Goal: Download file/media

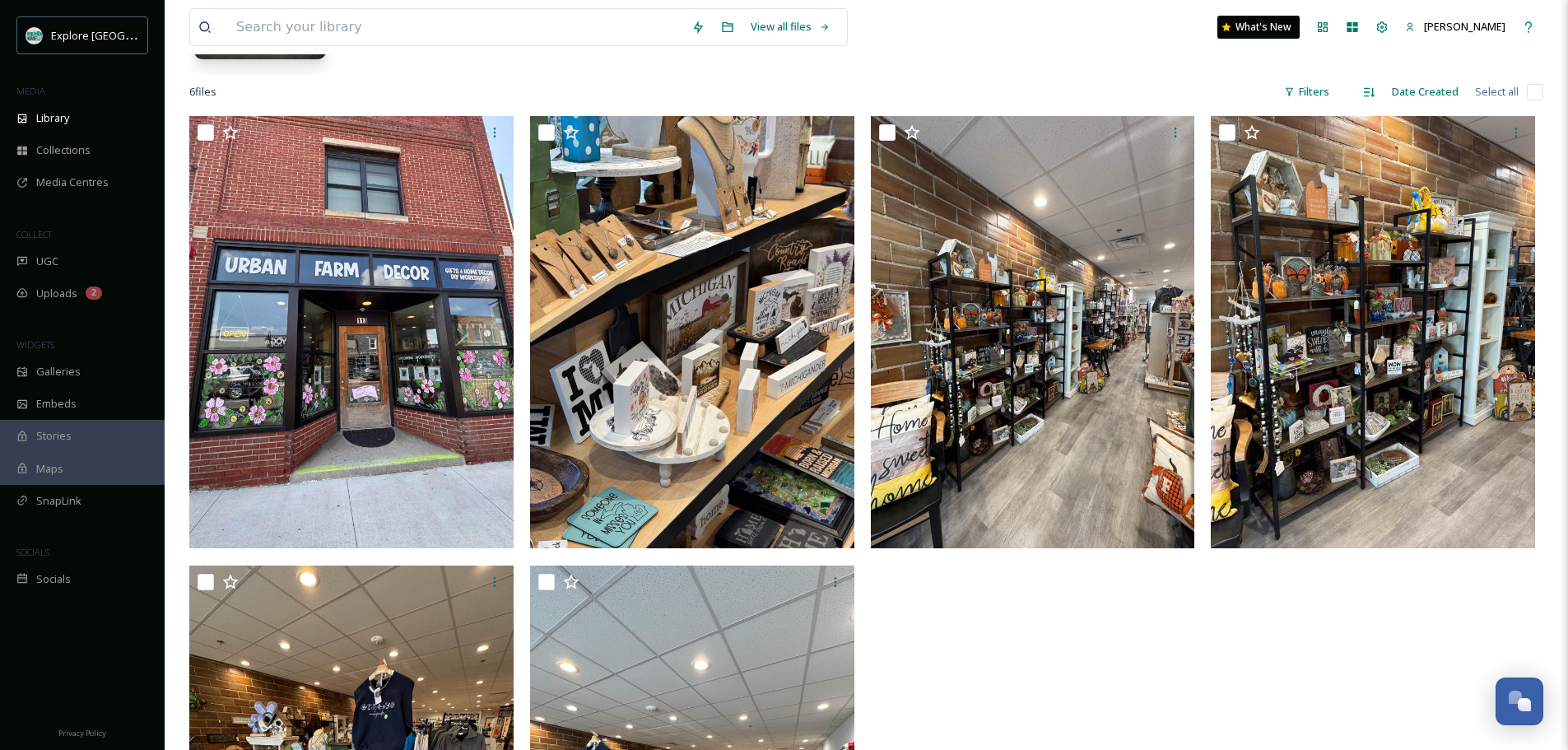
scroll to position [282, 0]
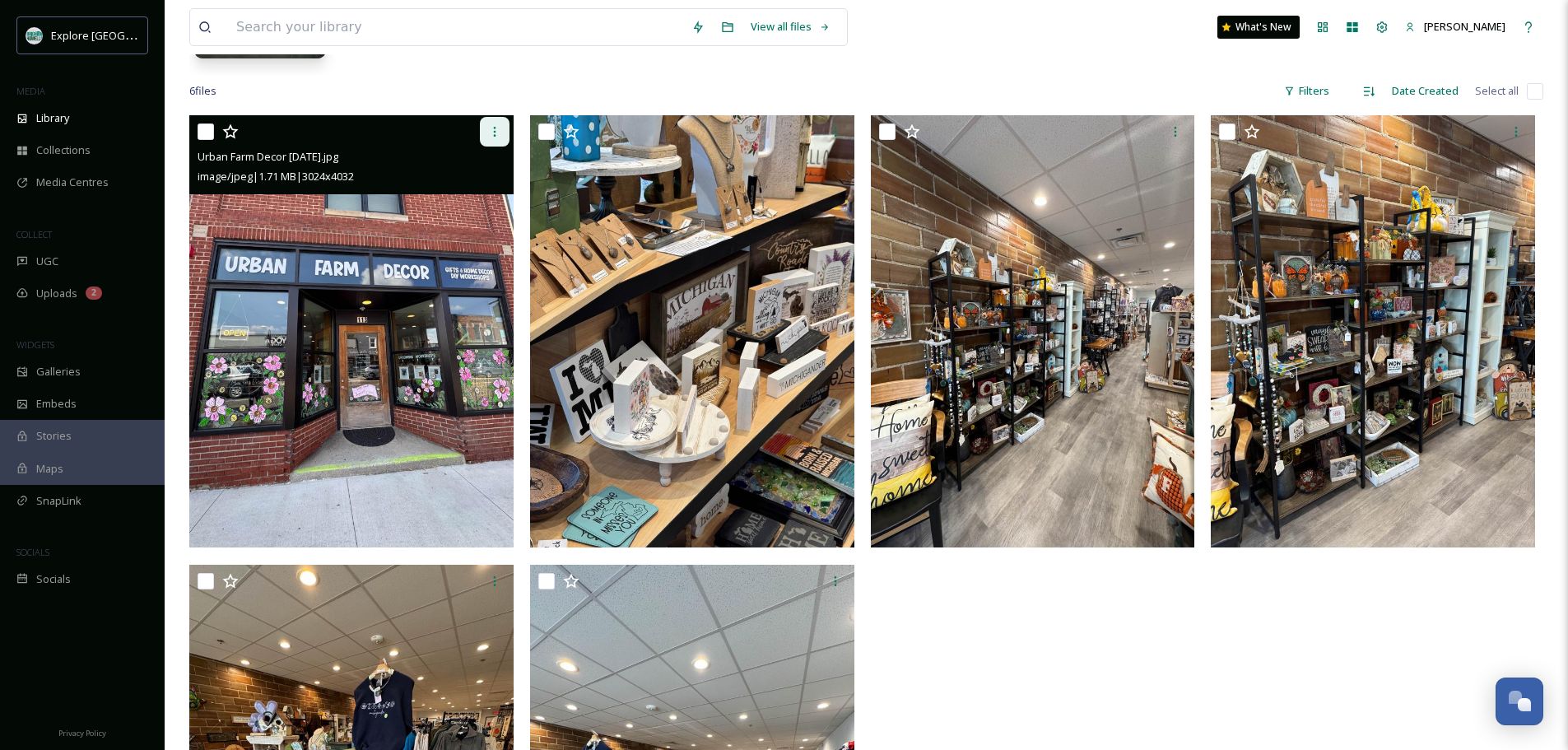
click at [491, 132] on icon at bounding box center [494, 131] width 13 height 13
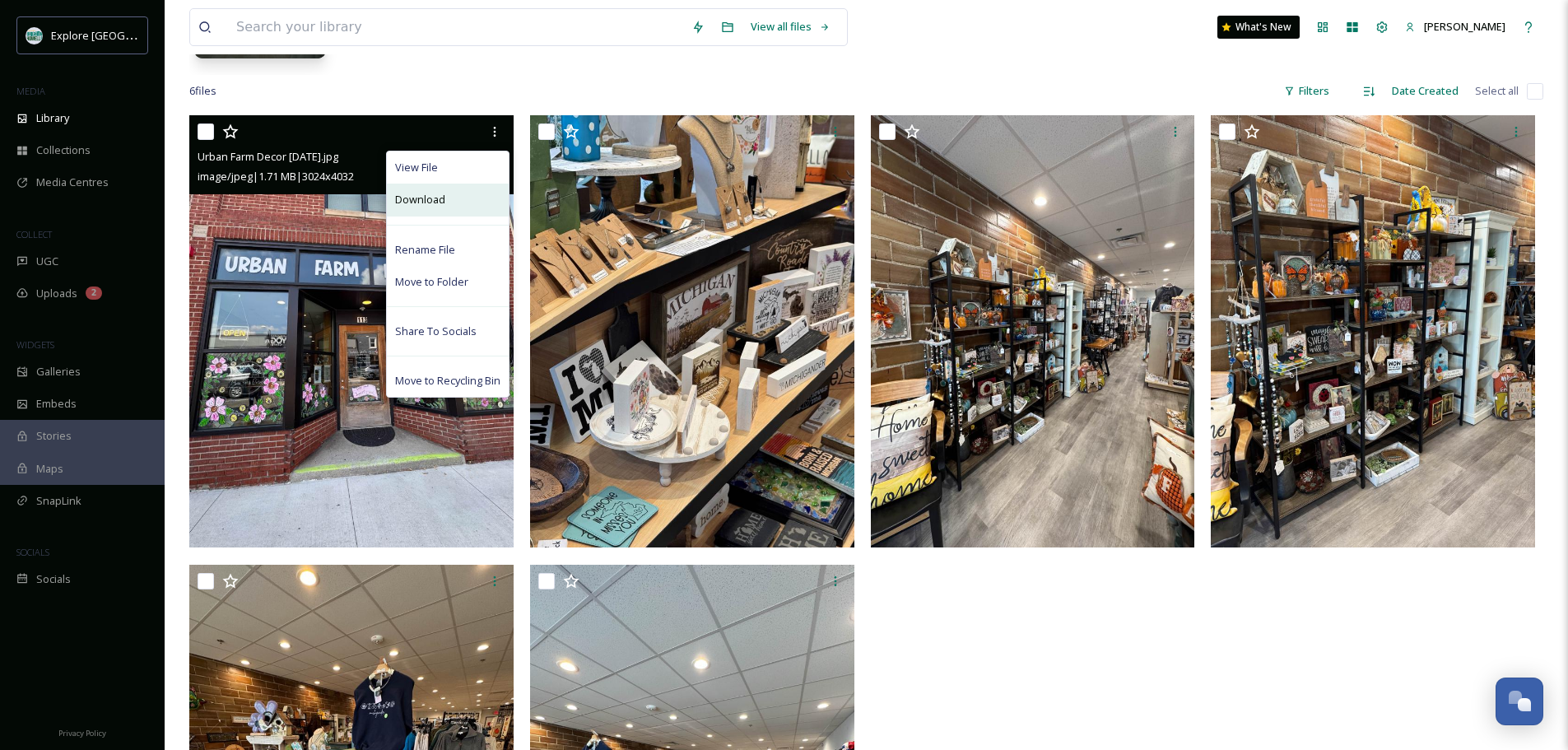
click at [471, 201] on div "Download" at bounding box center [447, 200] width 122 height 32
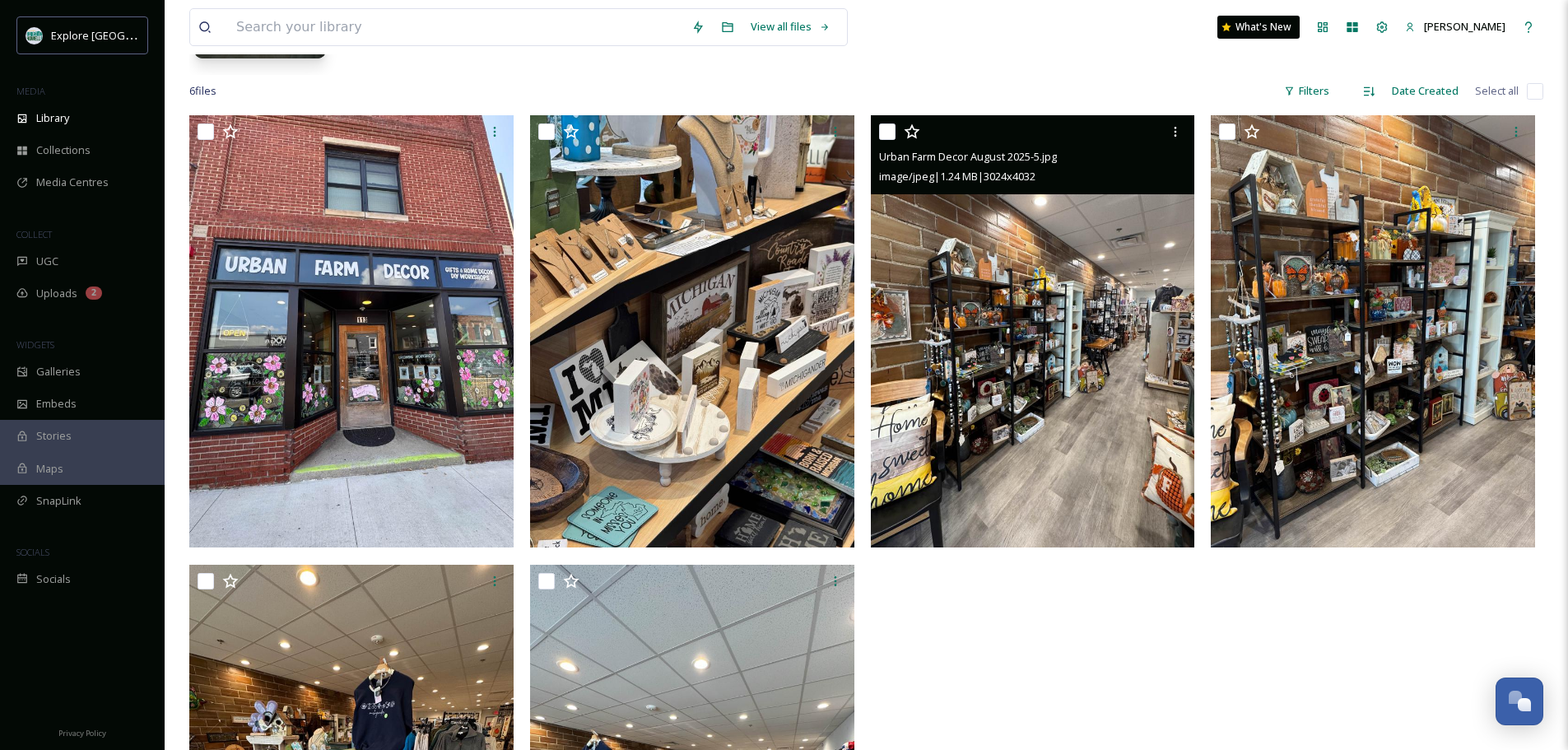
click at [1174, 147] on div "Urban Farm Decor August 2025-5.jpg" at bounding box center [1035, 156] width 312 height 20
click at [1177, 138] on icon at bounding box center [1175, 131] width 13 height 13
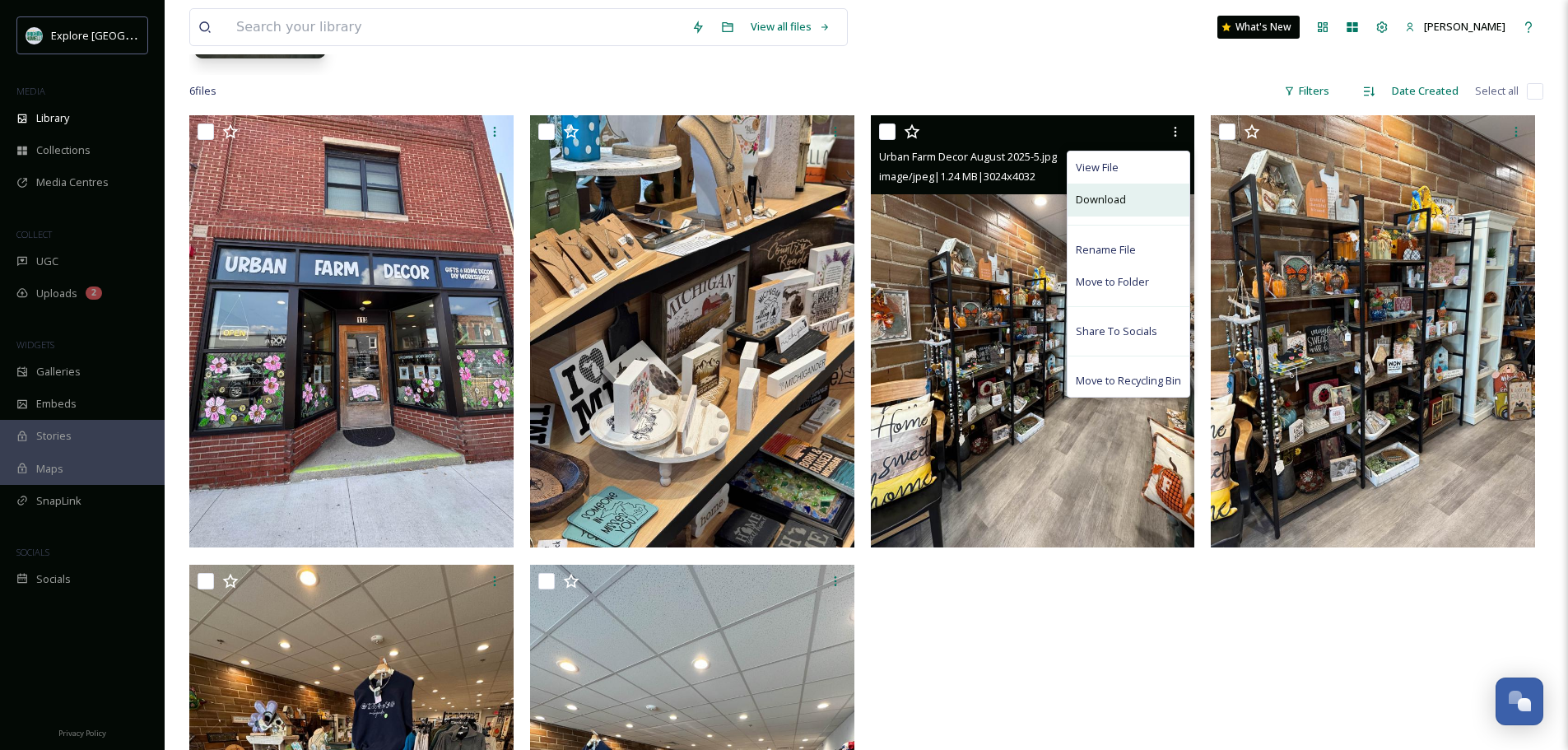
click at [1143, 199] on div "Download" at bounding box center [1128, 200] width 122 height 32
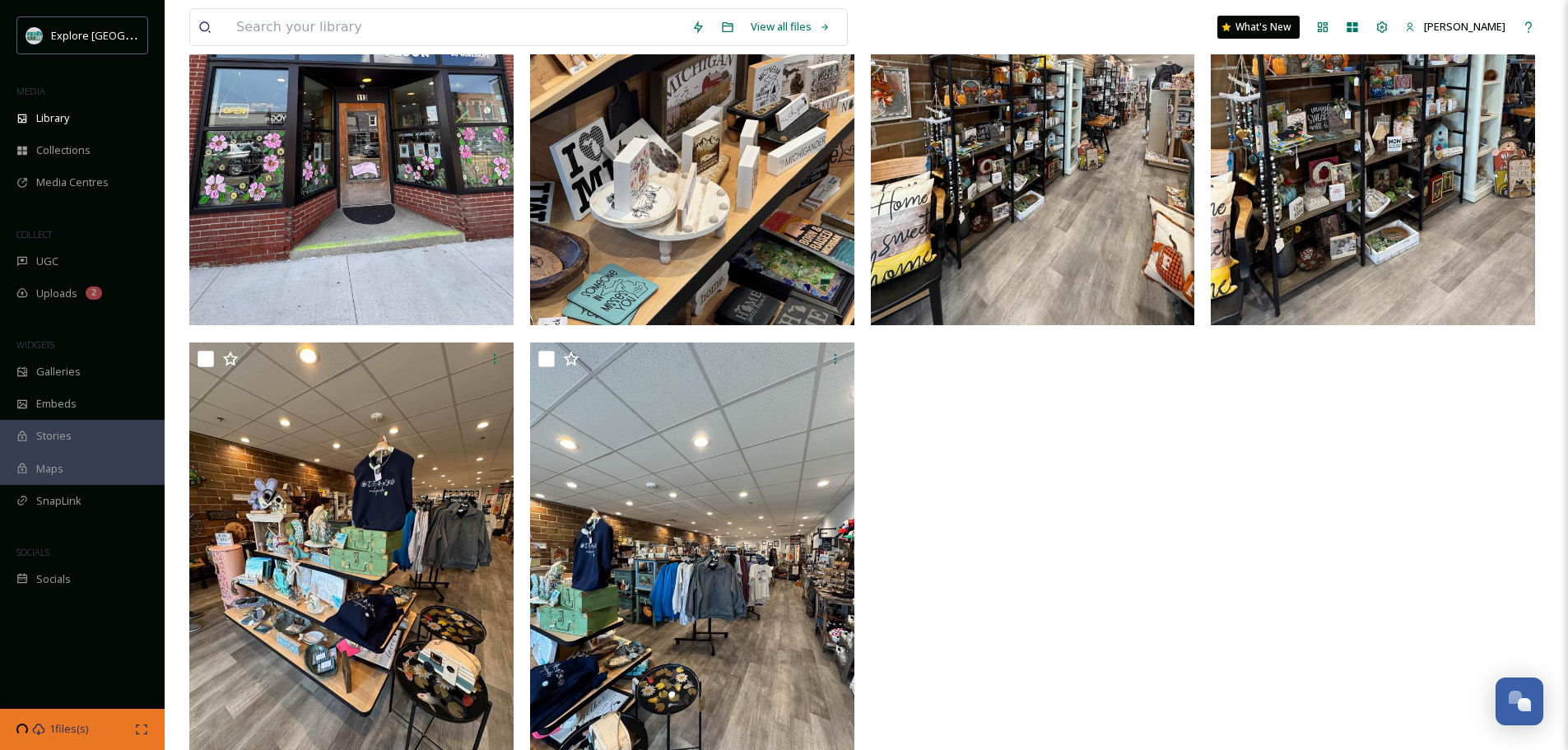
scroll to position [557, 0]
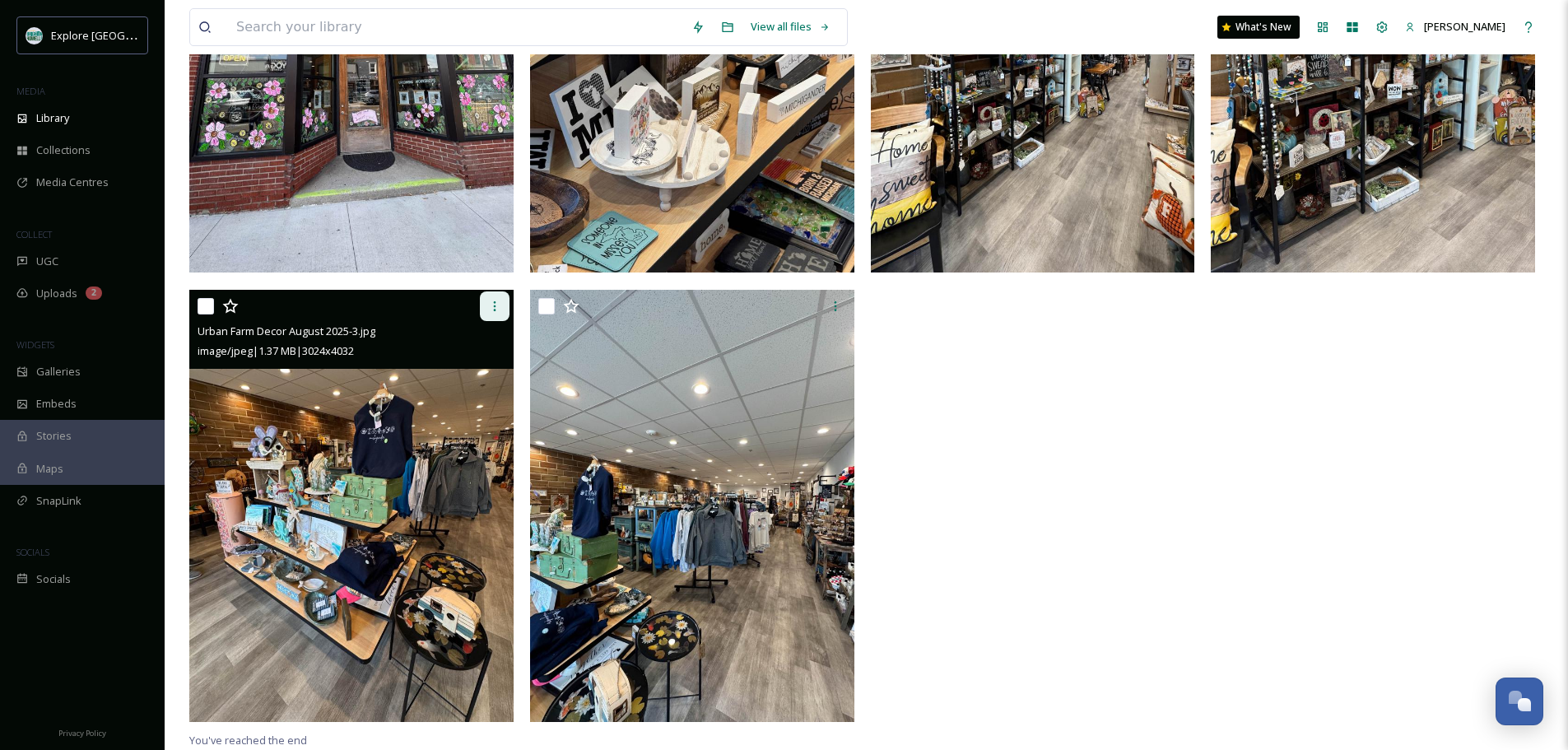
click at [483, 303] on div at bounding box center [495, 307] width 30 height 30
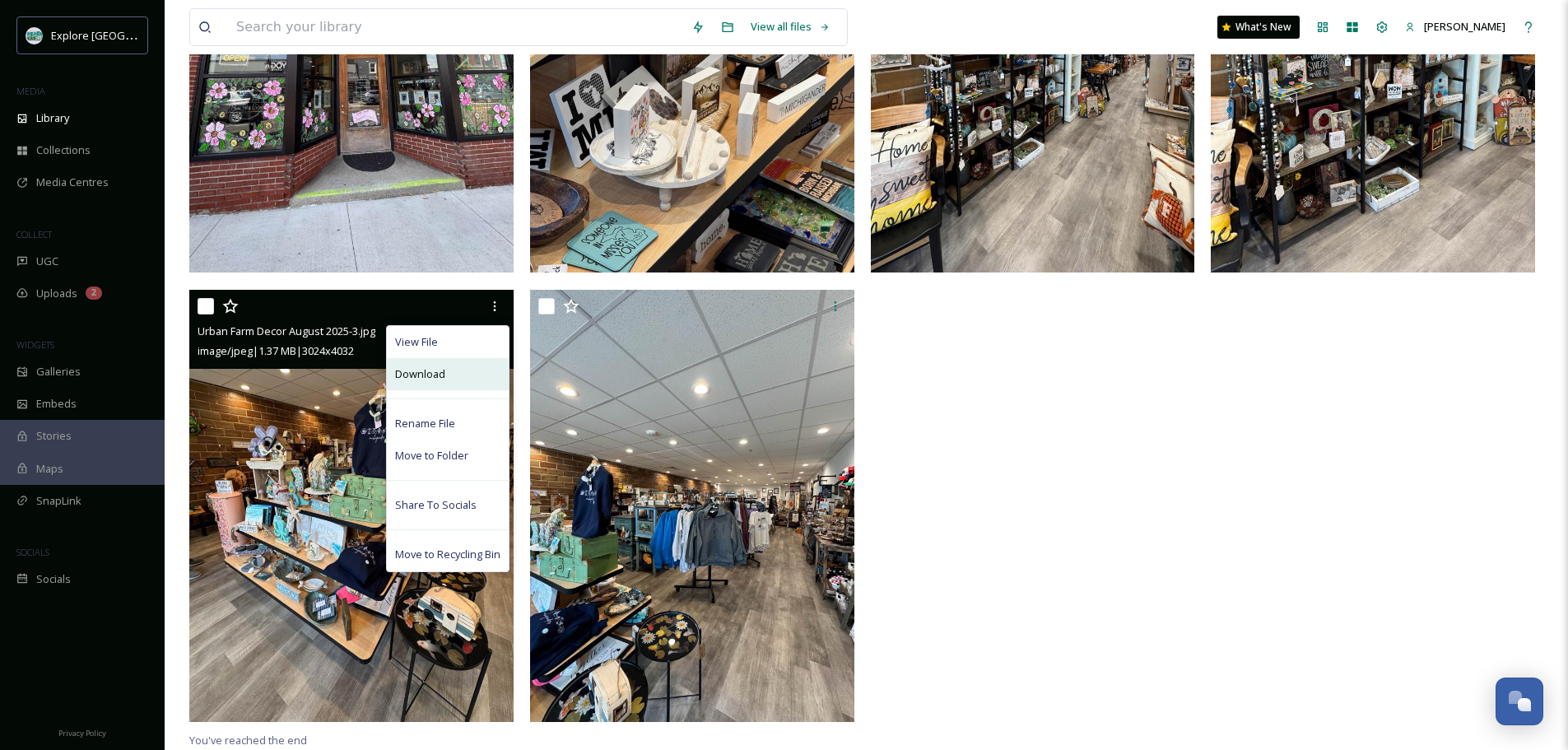
click at [464, 370] on div "Download" at bounding box center [447, 374] width 122 height 32
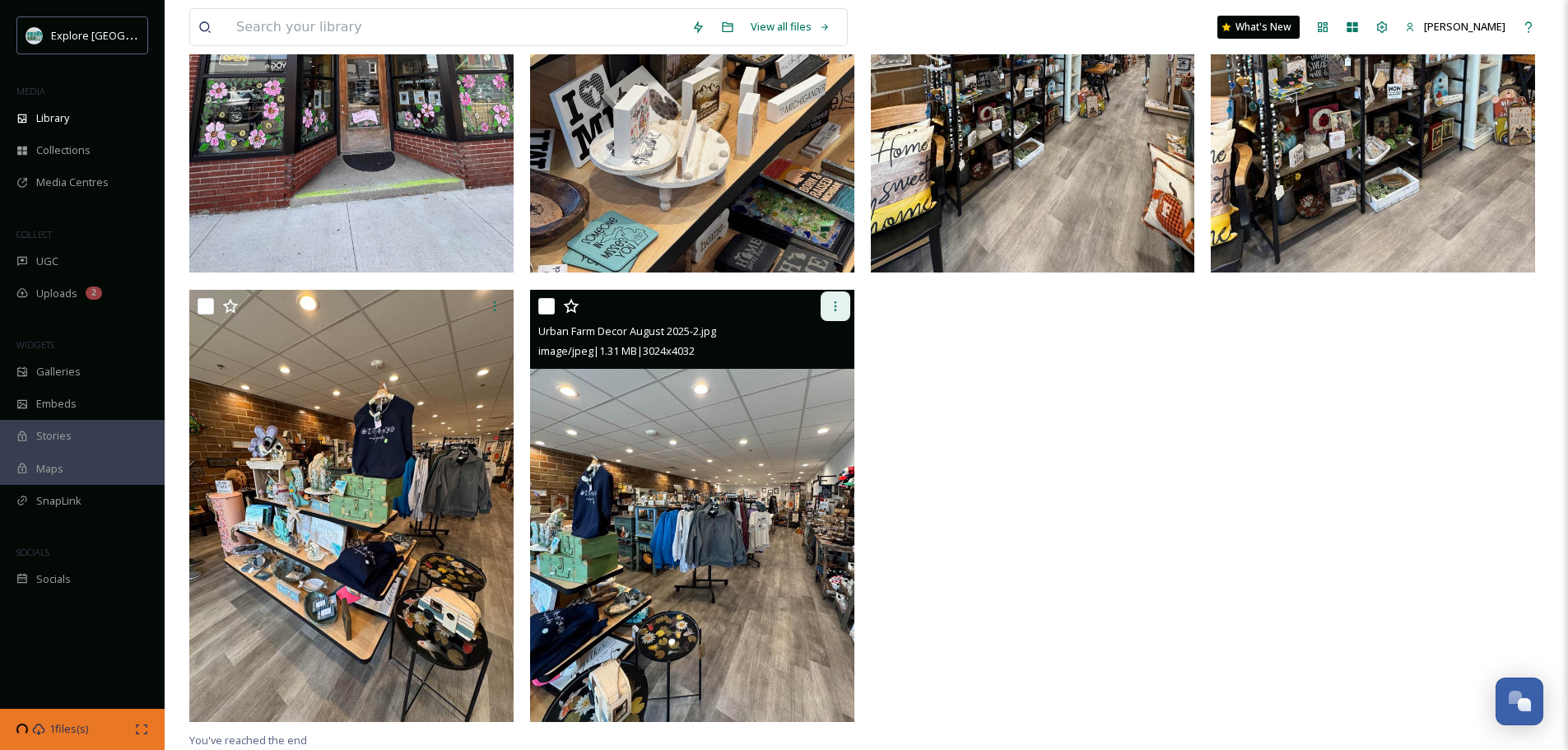
click at [837, 307] on icon at bounding box center [835, 306] width 13 height 13
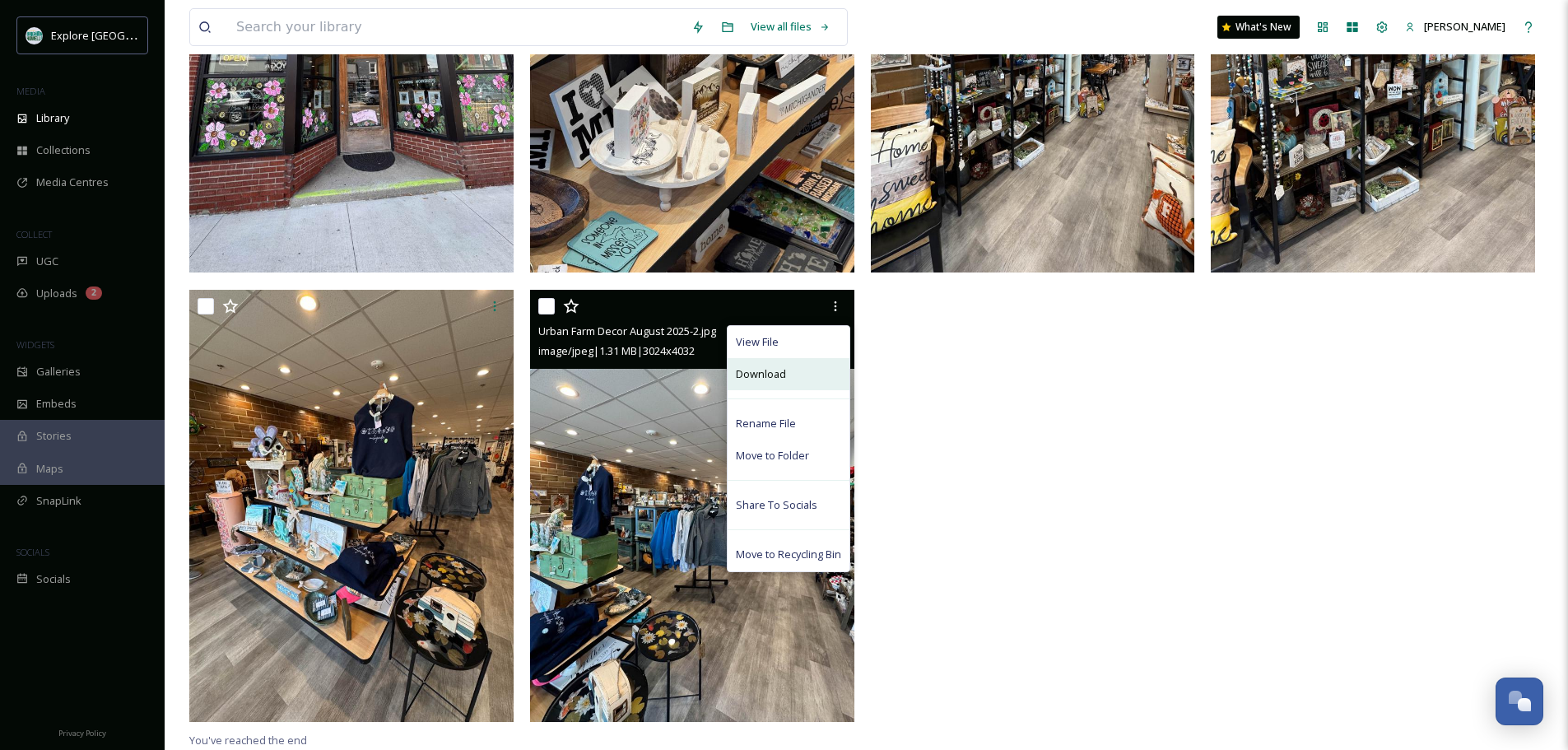
click at [805, 373] on div "Download" at bounding box center [788, 374] width 122 height 32
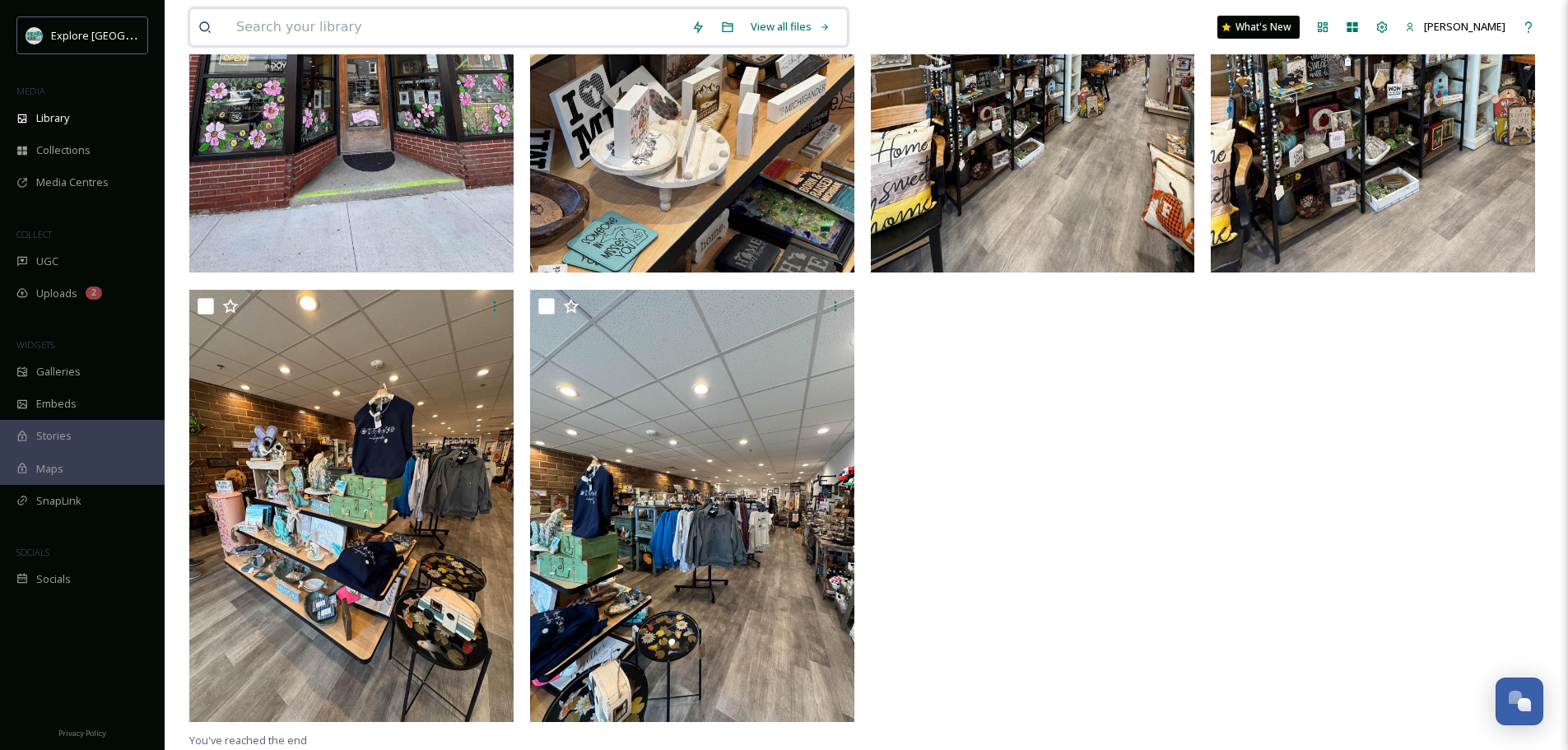
click at [379, 19] on input at bounding box center [456, 27] width 455 height 37
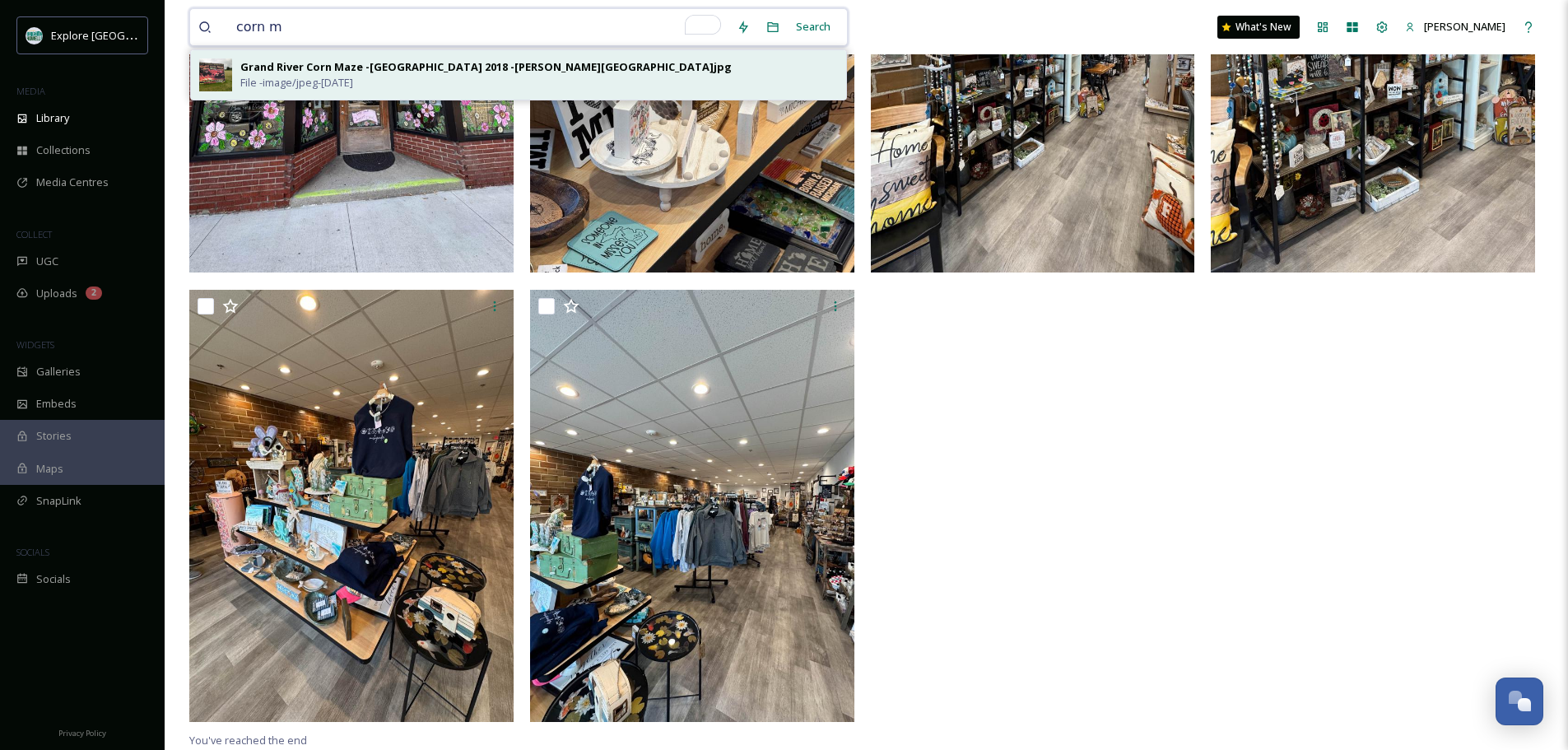
type input "corn m"
click at [353, 85] on span "File - image/jpeg - Mar 19 2025" at bounding box center [297, 83] width 113 height 16
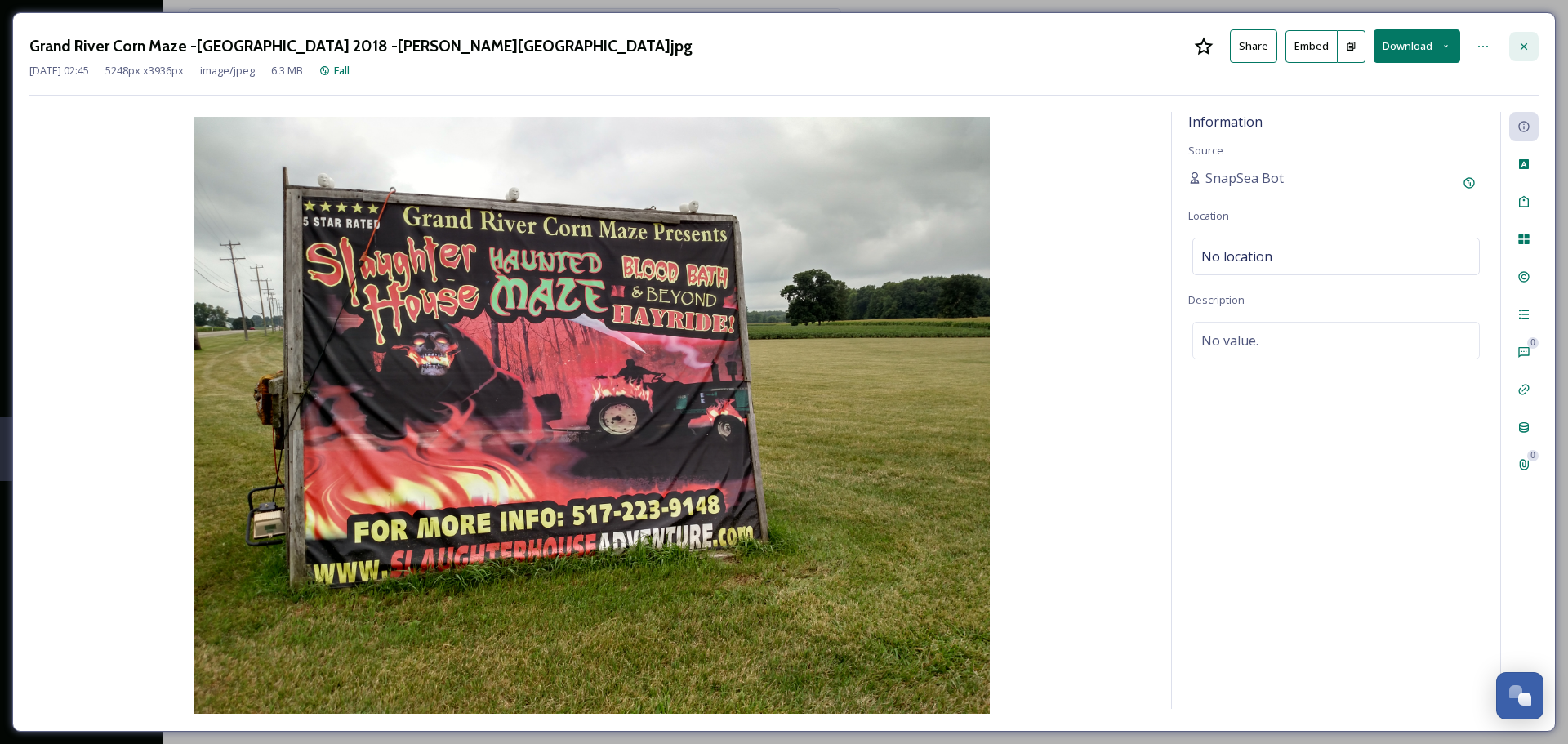
click at [1528, 34] on div at bounding box center [1524, 46] width 29 height 29
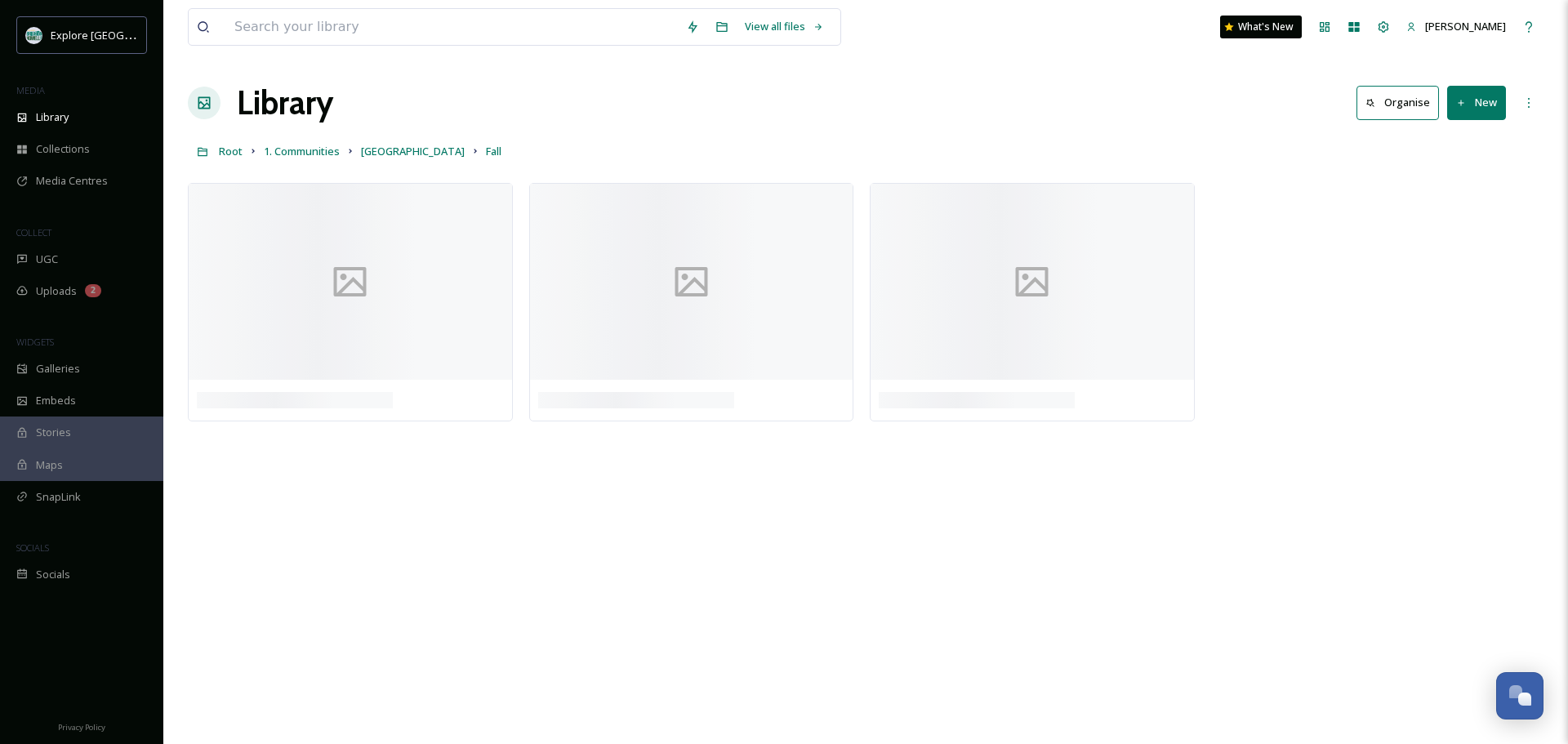
click at [553, 6] on div "View all files What's New Caroline Emery" at bounding box center [864, 27] width 1355 height 54
click at [530, 24] on input "To enrich screen reader interactions, please activate Accessibility in Grammarl…" at bounding box center [452, 27] width 451 height 36
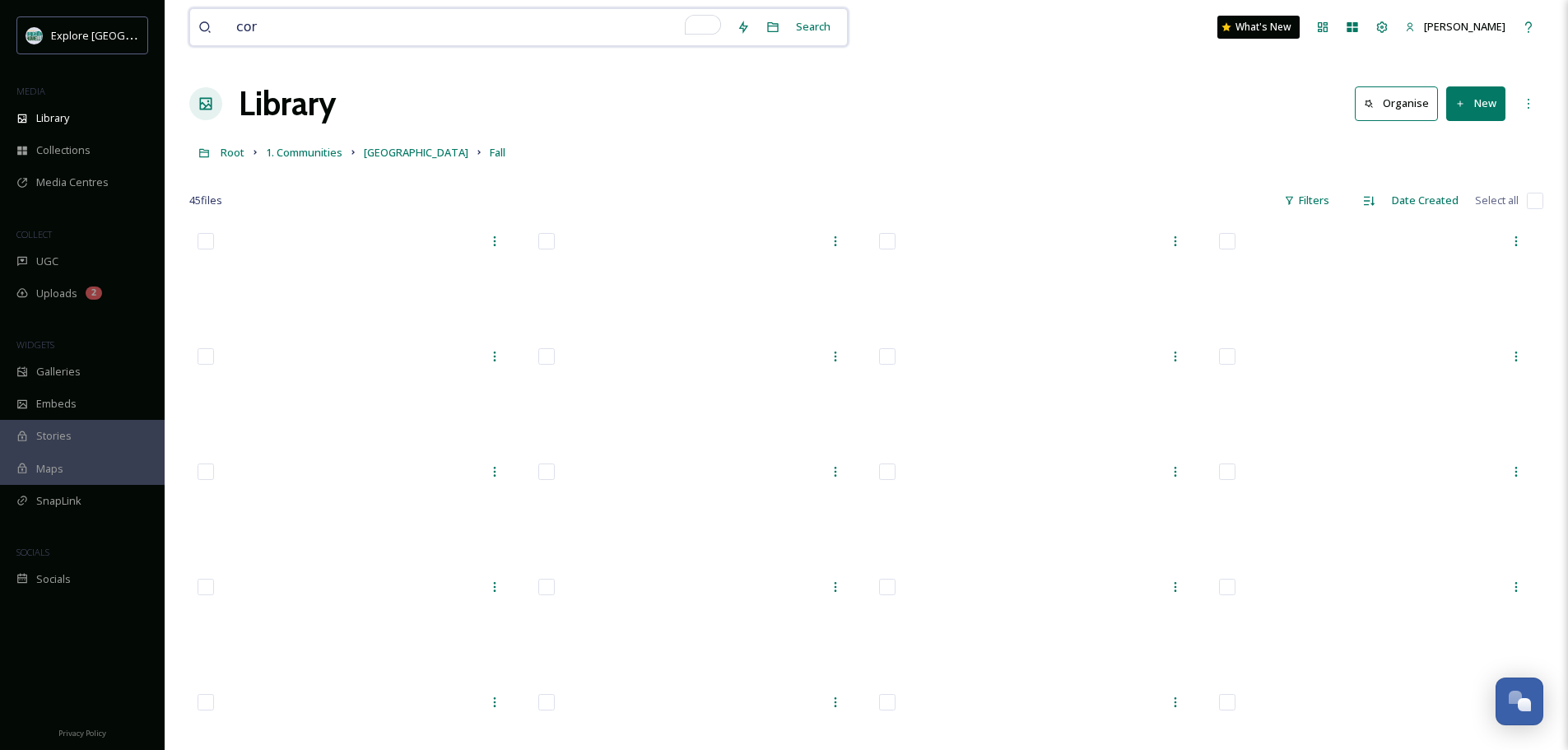
type input "corn"
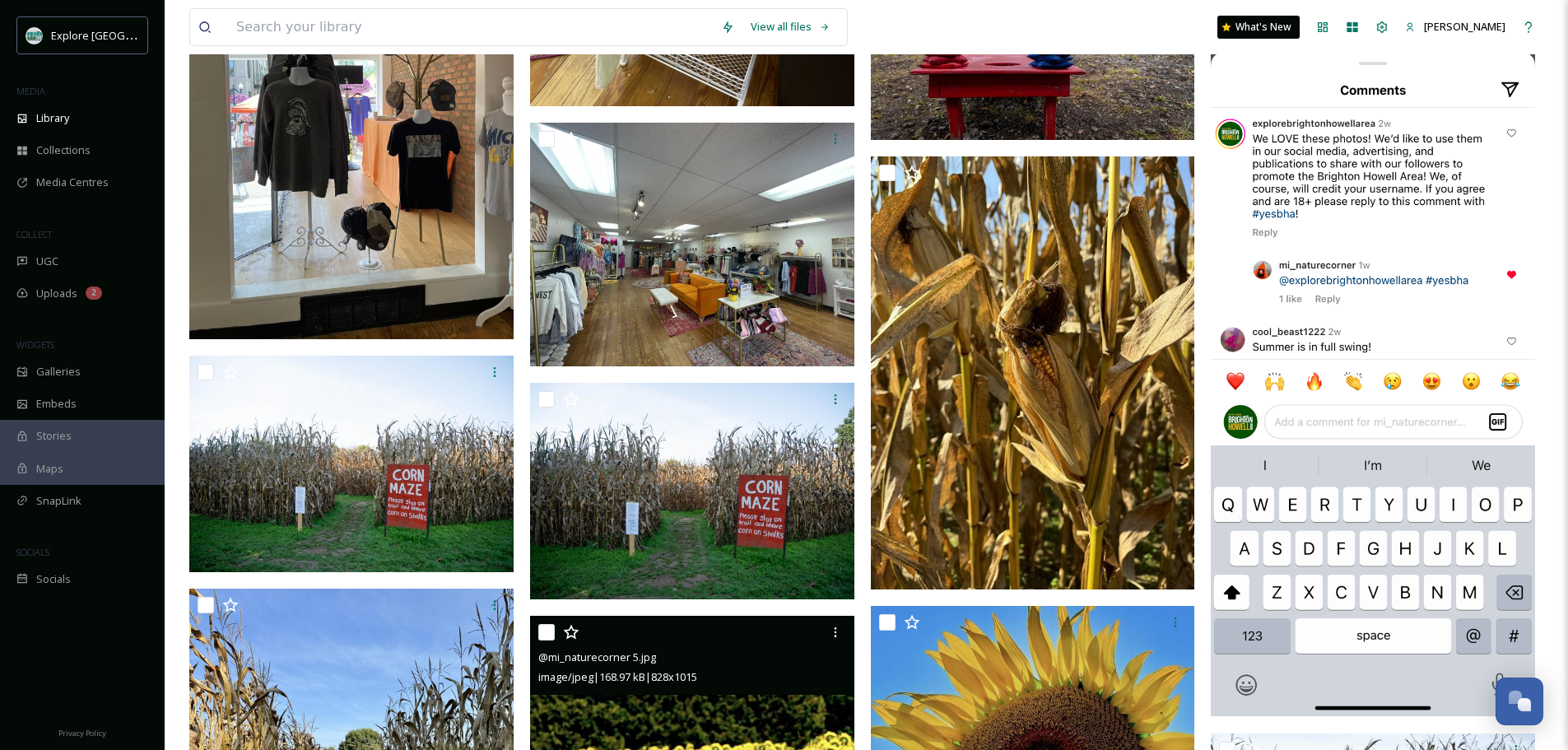
scroll to position [5321, 0]
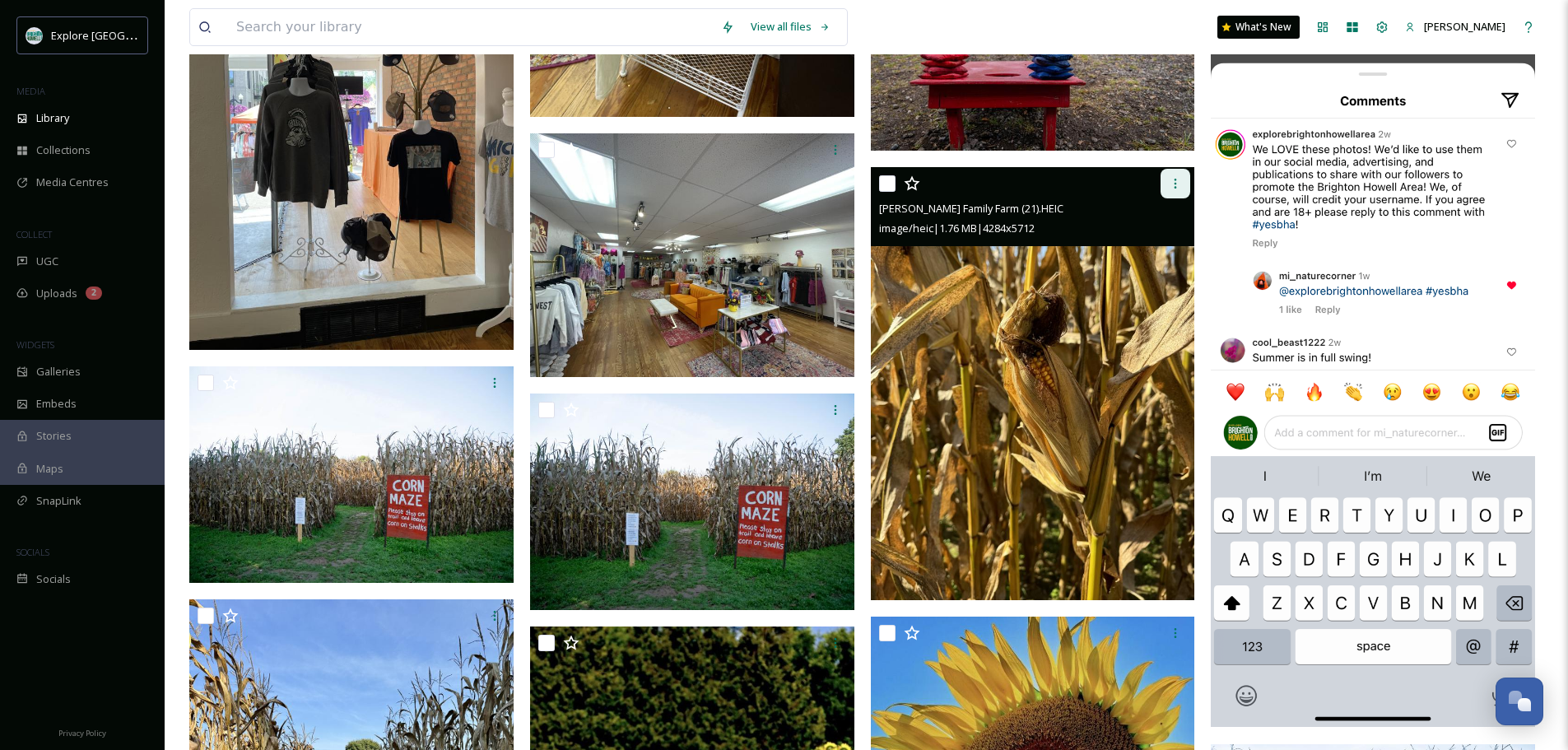
click at [1171, 176] on div at bounding box center [1175, 184] width 30 height 30
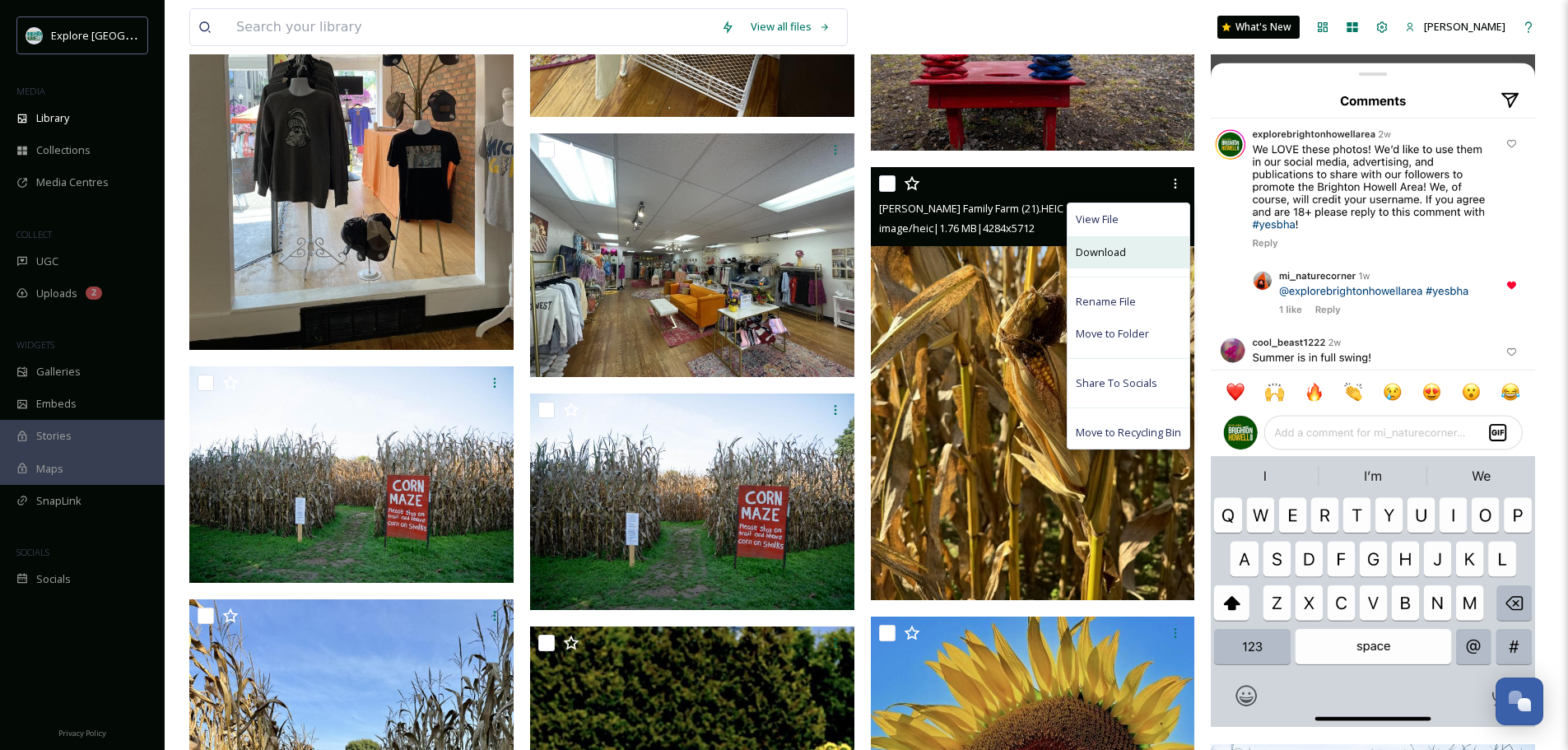
click at [1121, 249] on span "Download" at bounding box center [1101, 252] width 50 height 16
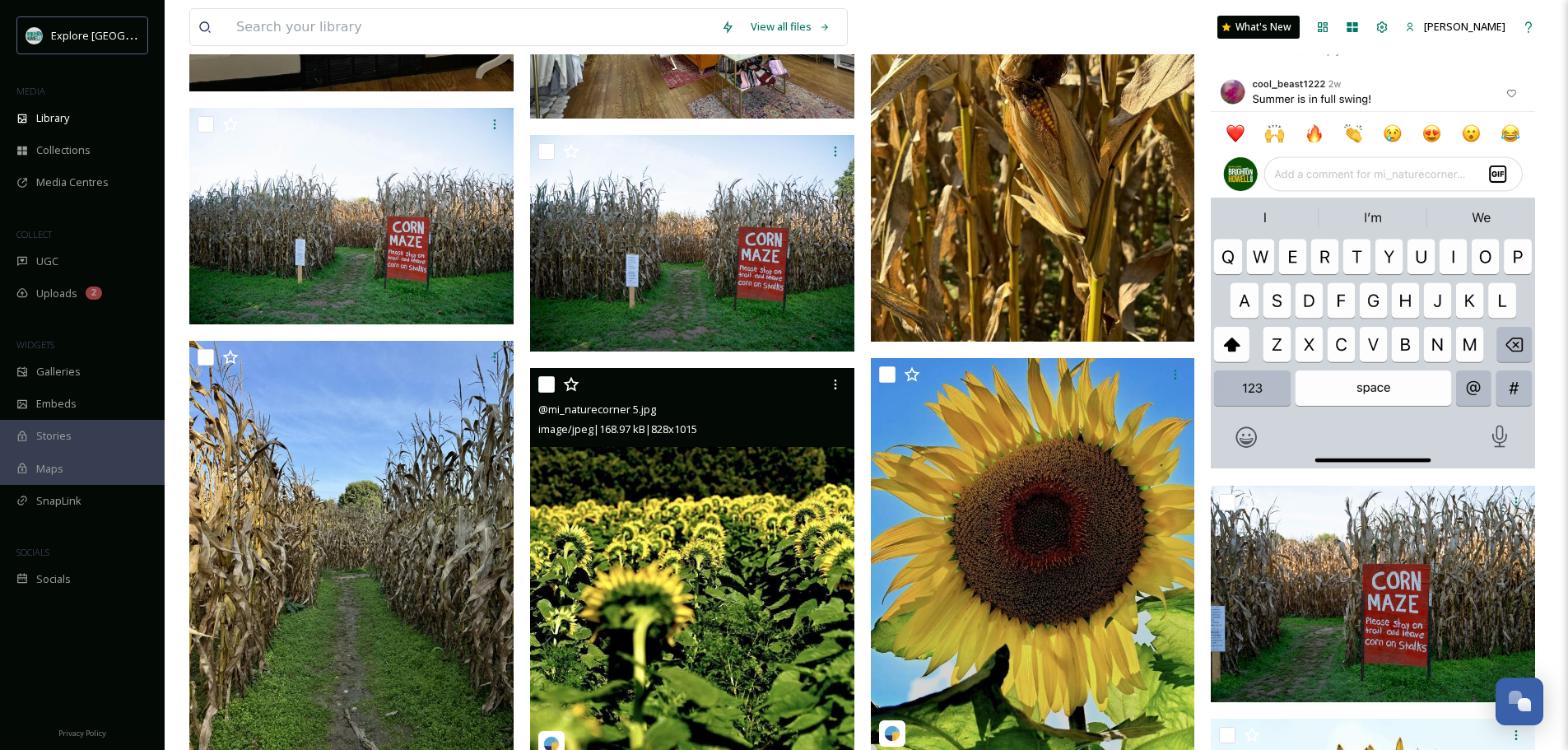
scroll to position [5579, 0]
